Goal: Navigation & Orientation: Find specific page/section

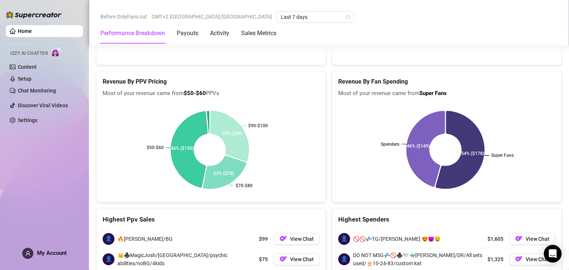
scroll to position [1040, 0]
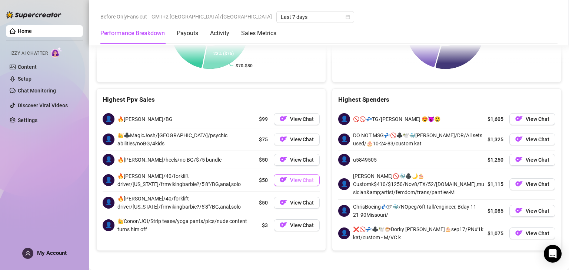
click at [286, 174] on button "View Chat" at bounding box center [297, 180] width 46 height 12
click at [295, 177] on span "View Chat" at bounding box center [302, 180] width 24 height 6
click at [22, 122] on link "Settings" at bounding box center [28, 120] width 20 height 6
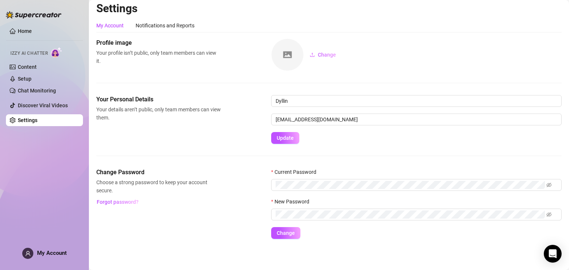
scroll to position [4, 0]
click at [20, 89] on link "Chat Monitoring" at bounding box center [37, 91] width 38 height 6
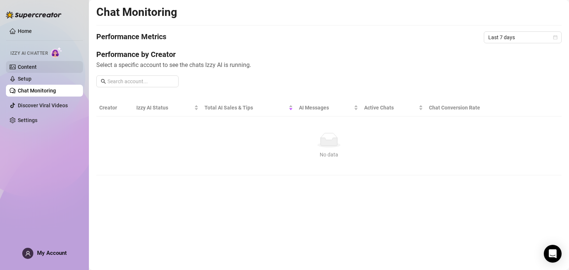
click at [18, 70] on link "Content" at bounding box center [27, 67] width 19 height 6
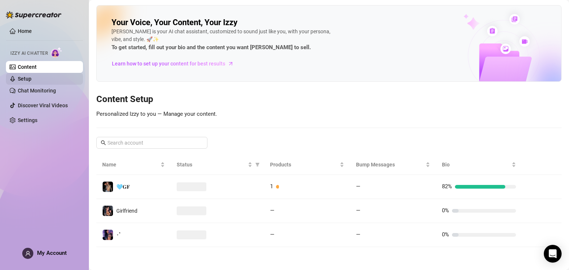
click at [21, 82] on link "Setup" at bounding box center [25, 79] width 14 height 6
